Goal: Transaction & Acquisition: Download file/media

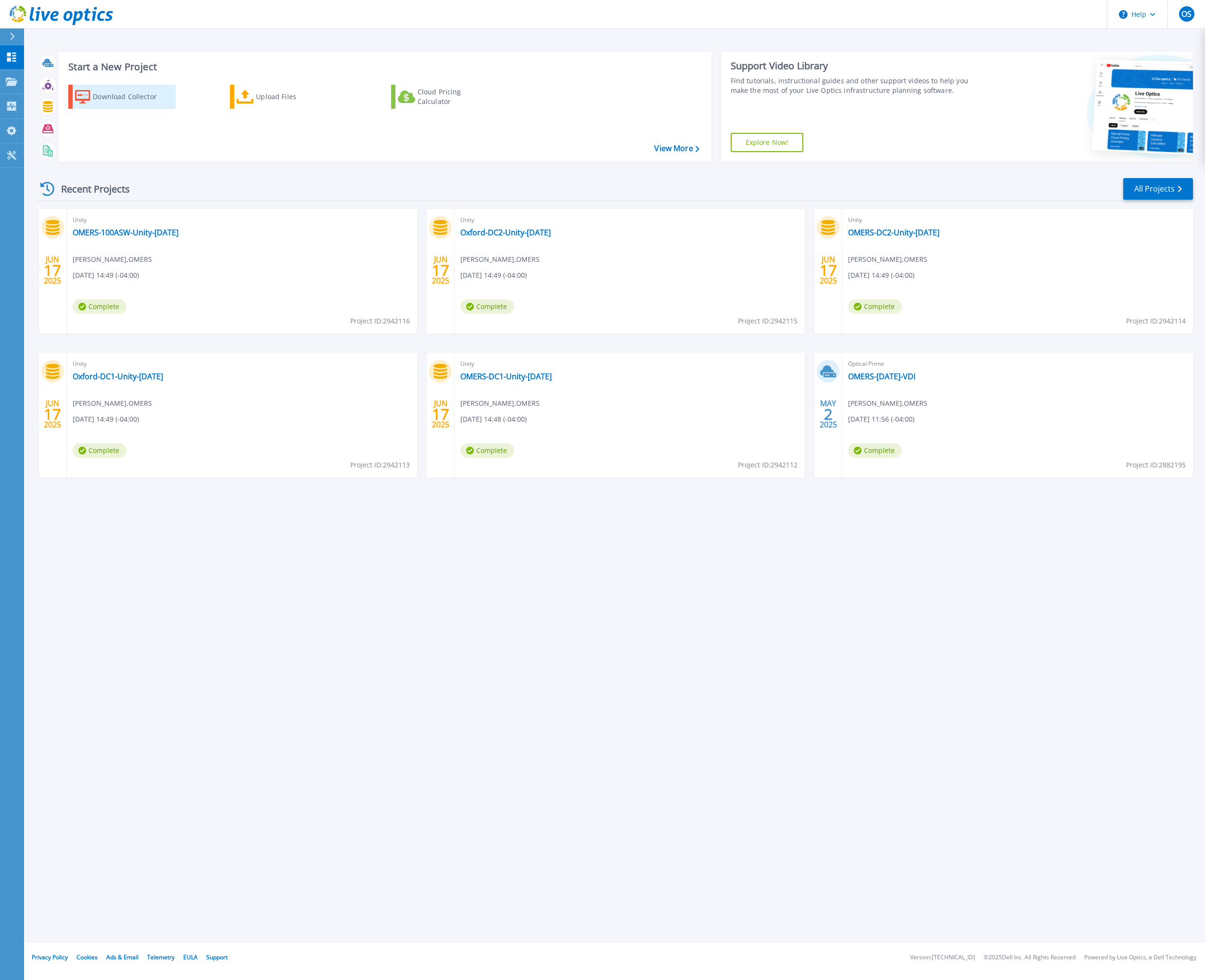
click at [156, 97] on div "Download Collector" at bounding box center [131, 97] width 77 height 19
click at [123, 101] on div "Download Collector" at bounding box center [131, 97] width 77 height 19
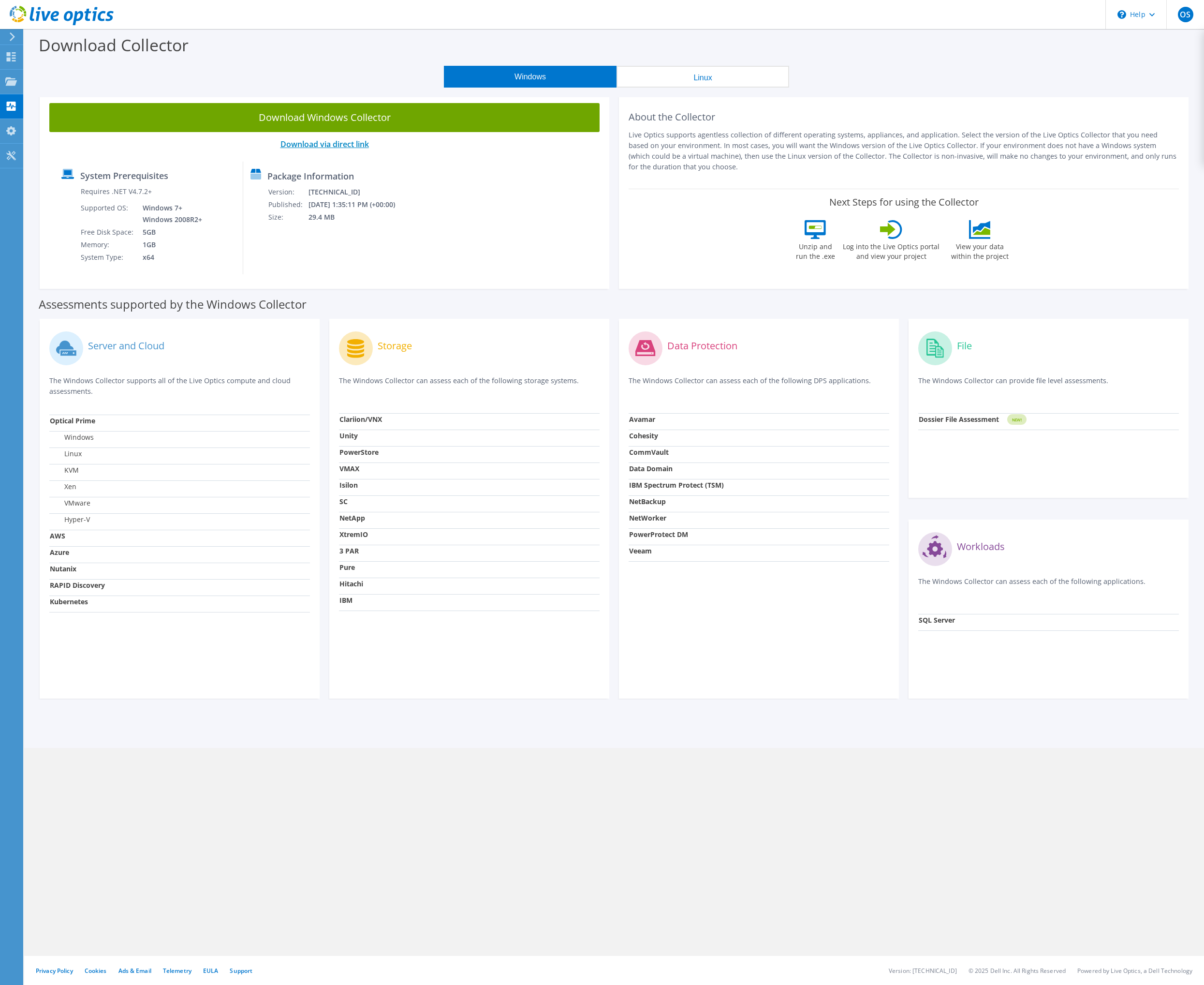
click at [320, 142] on link "Download via direct link" at bounding box center [324, 143] width 88 height 11
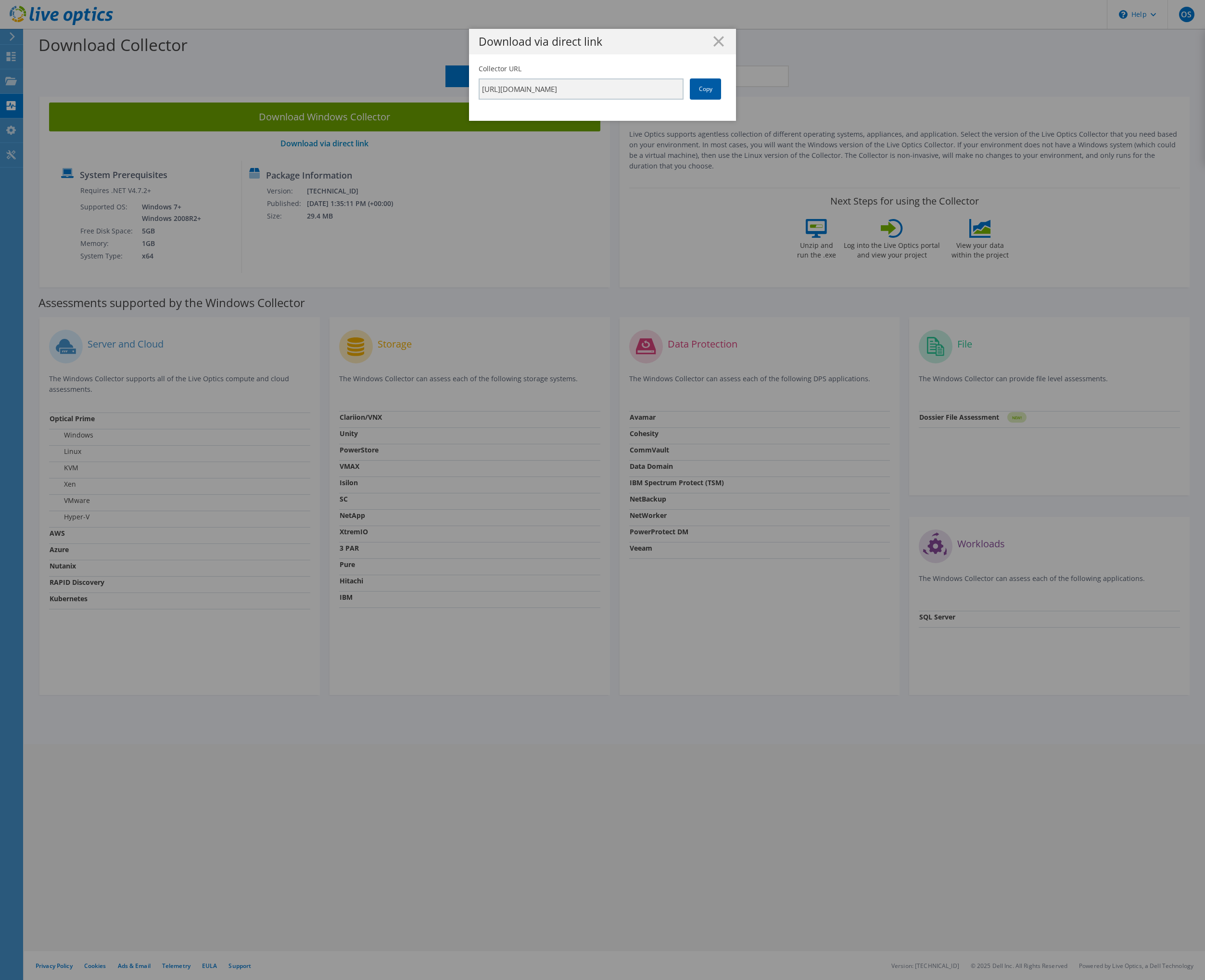
click at [694, 86] on link "Copy" at bounding box center [705, 89] width 31 height 21
drag, startPoint x: 694, startPoint y: 86, endPoint x: 692, endPoint y: 91, distance: 5.4
click at [692, 91] on link "Copy" at bounding box center [705, 89] width 31 height 21
